Goal: Transaction & Acquisition: Subscribe to service/newsletter

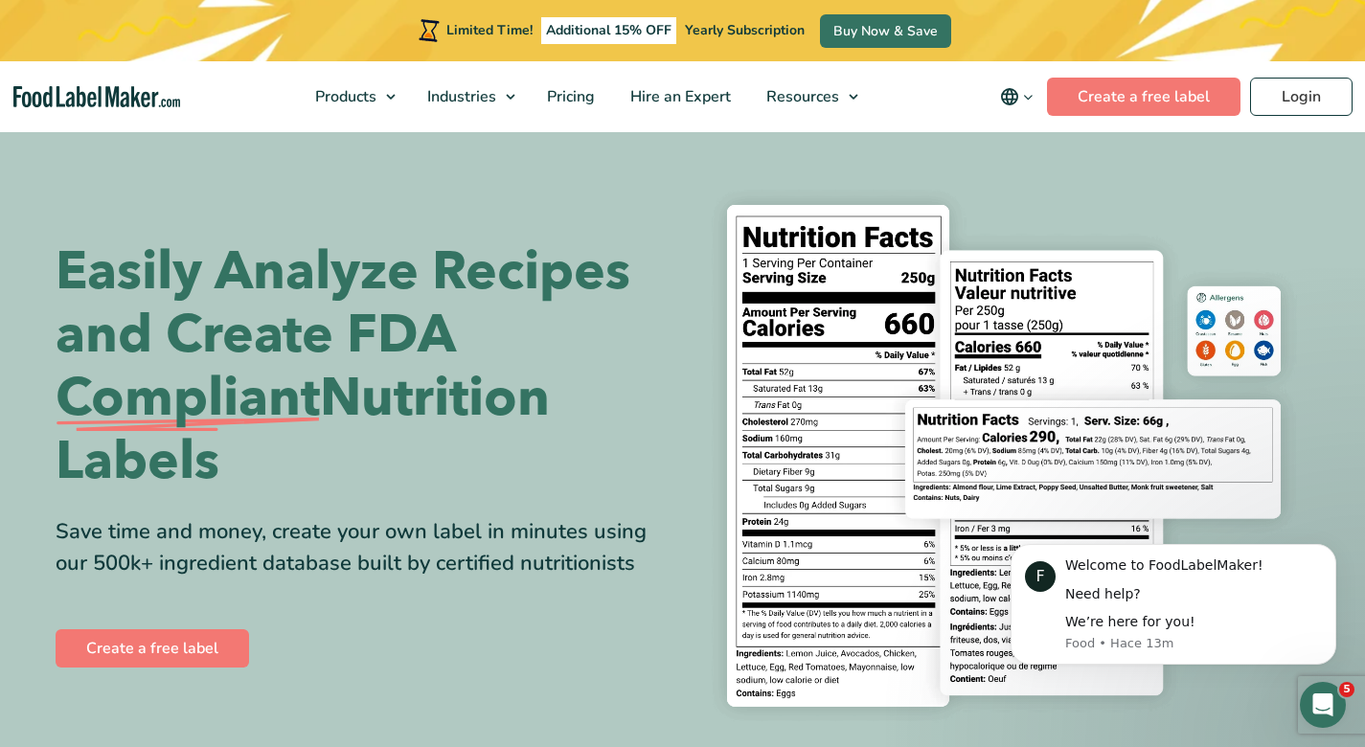
click at [599, 332] on h1 "Easily Analyze Recipes and Create FDA Compliant Nutrition Labels" at bounding box center [362, 366] width 613 height 253
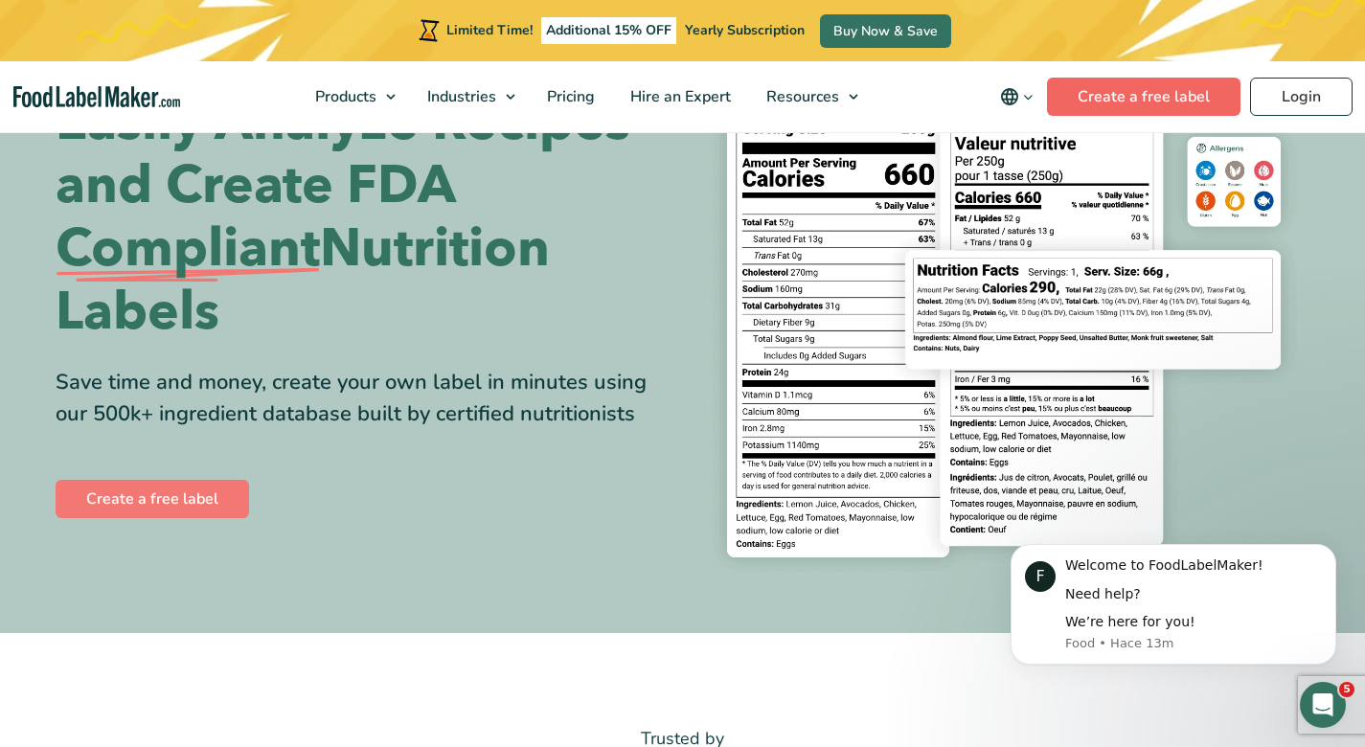
scroll to position [150, 0]
click at [1182, 99] on link "Create a free label" at bounding box center [1143, 97] width 193 height 38
